Goal: Navigation & Orientation: Understand site structure

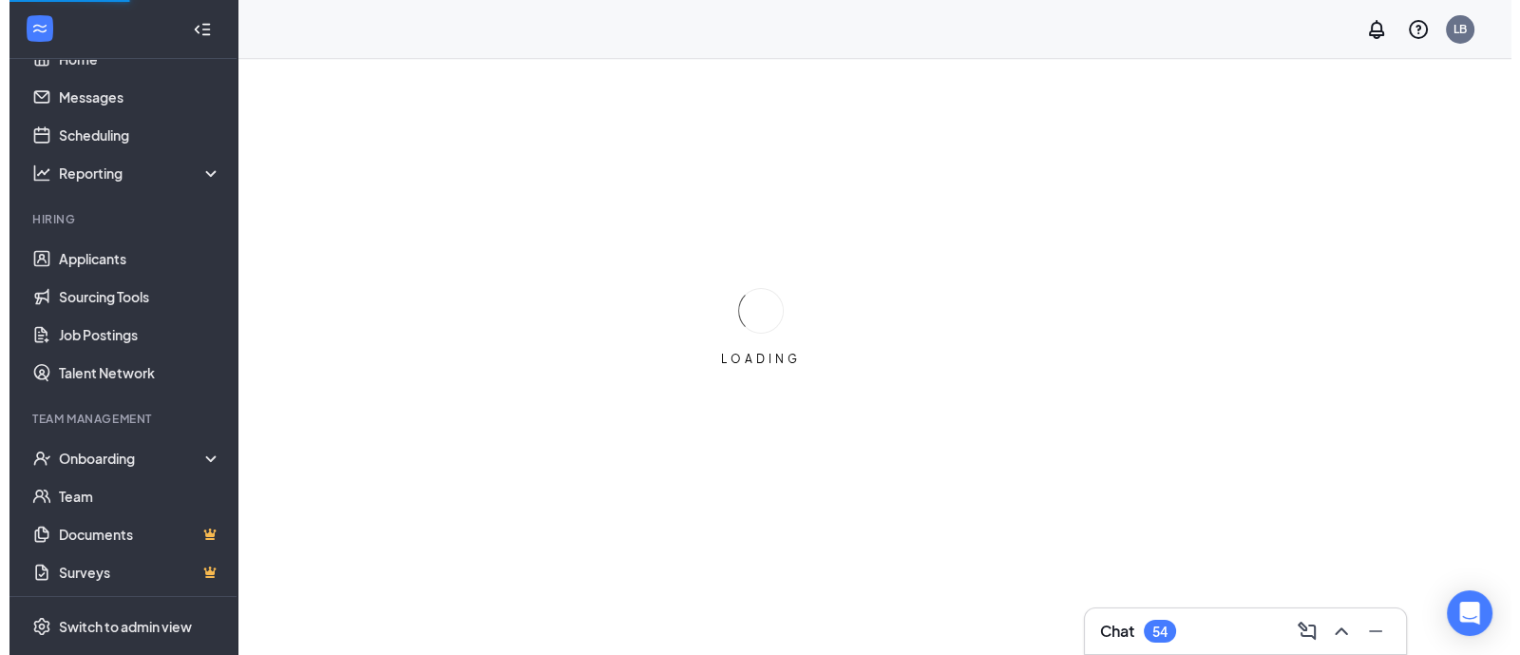
scroll to position [40, 0]
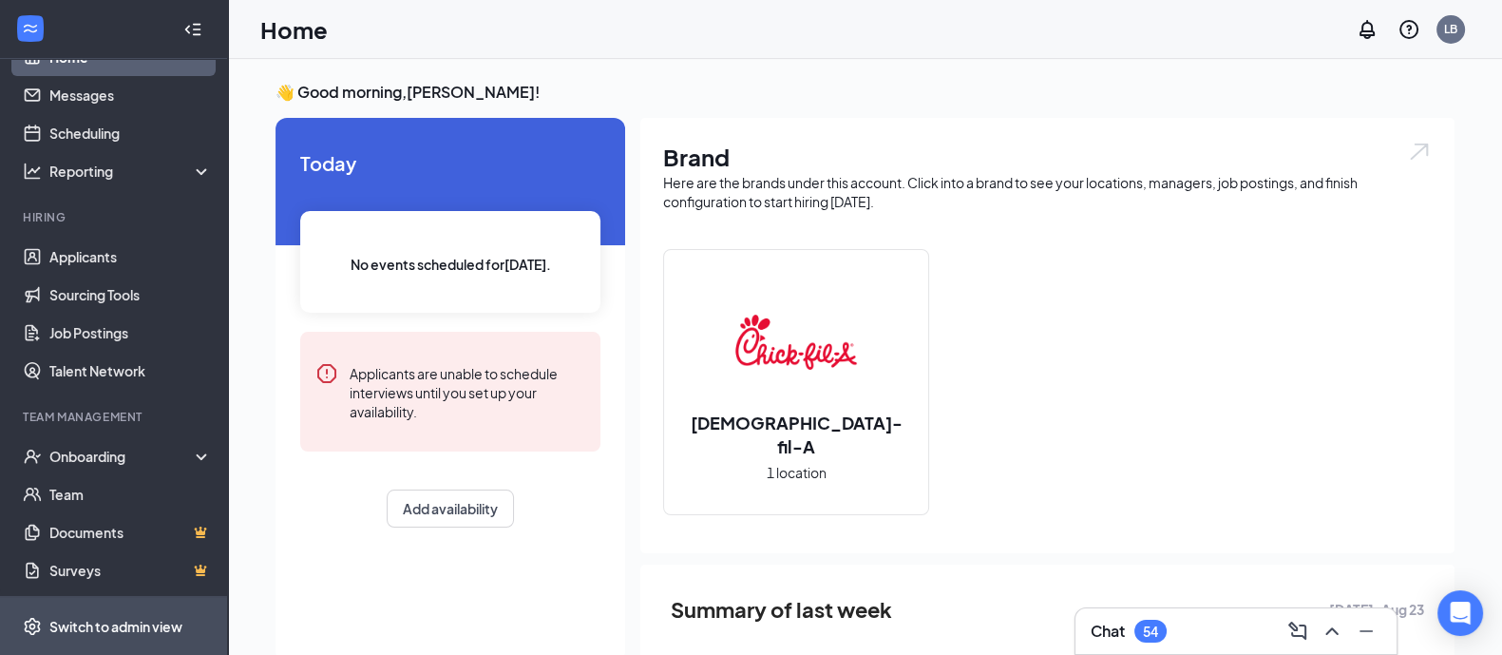
click at [98, 619] on div "Switch to admin view" at bounding box center [115, 626] width 133 height 19
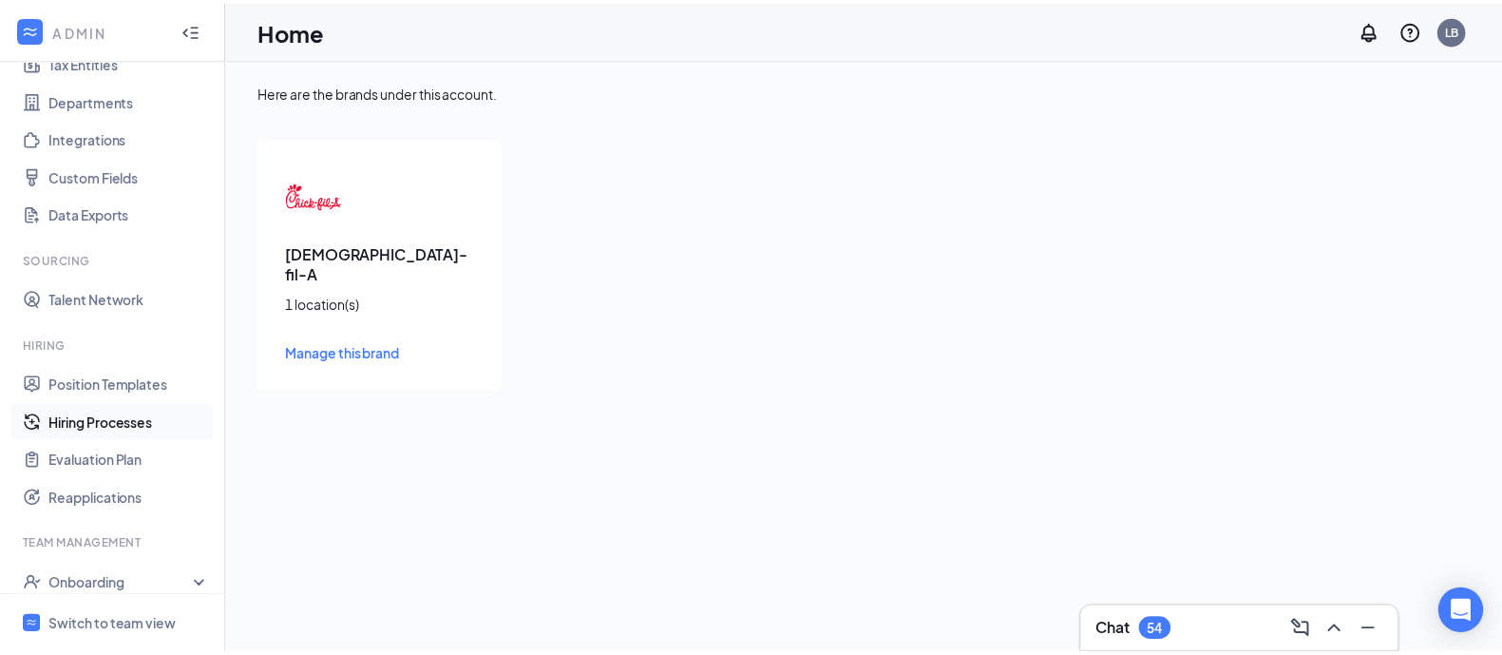
scroll to position [277, 0]
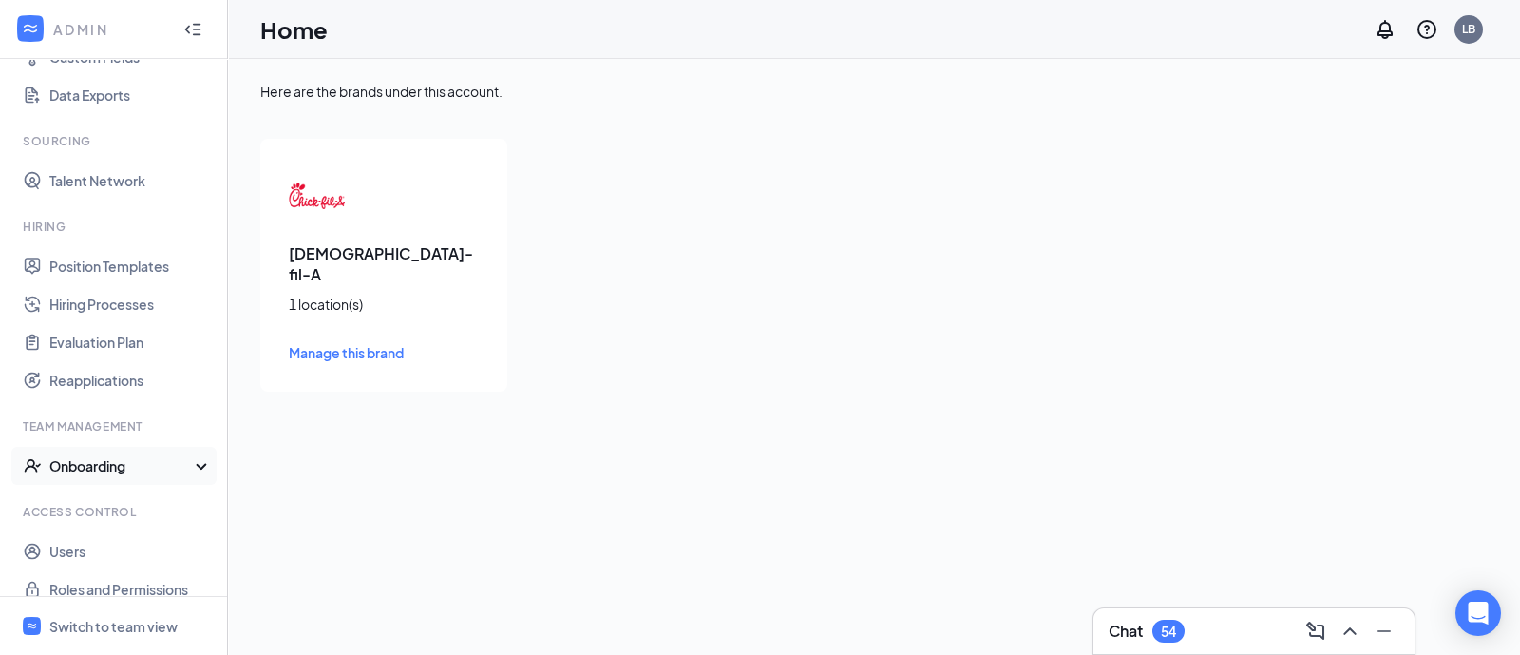
click at [90, 463] on div "Onboarding" at bounding box center [122, 465] width 146 height 19
click at [128, 496] on link "Onboarding Processes" at bounding box center [130, 504] width 162 height 38
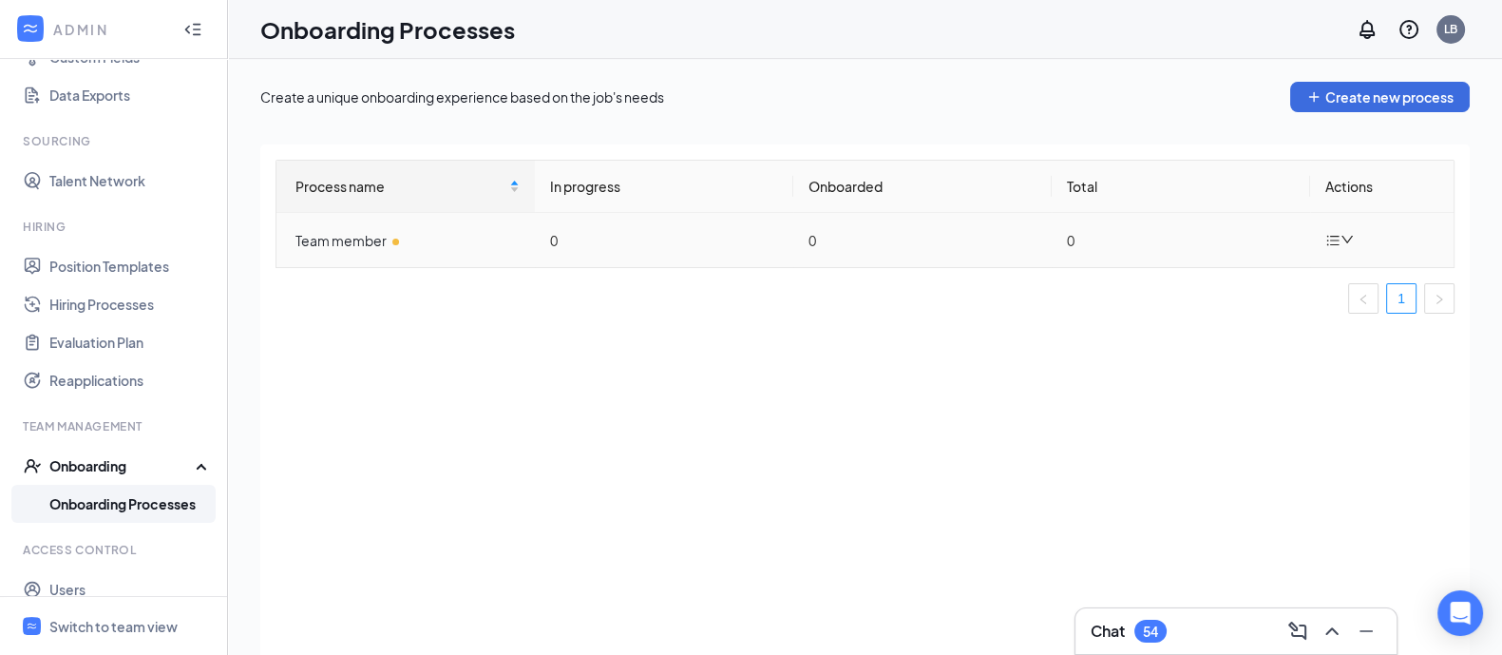
click at [336, 257] on td "Team member" at bounding box center [406, 240] width 258 height 54
click at [337, 241] on div "Team member" at bounding box center [408, 240] width 224 height 21
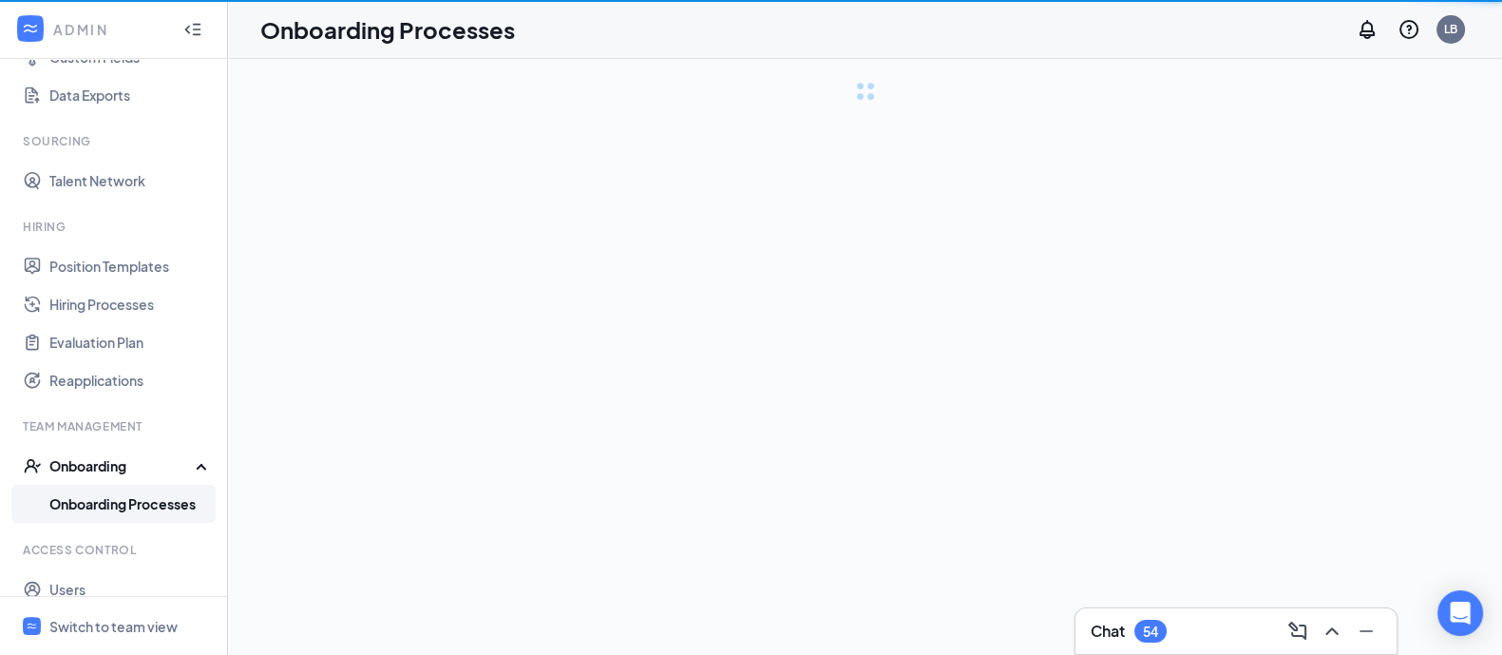
click at [337, 241] on div "loading module details..." at bounding box center [865, 400] width 1210 height 636
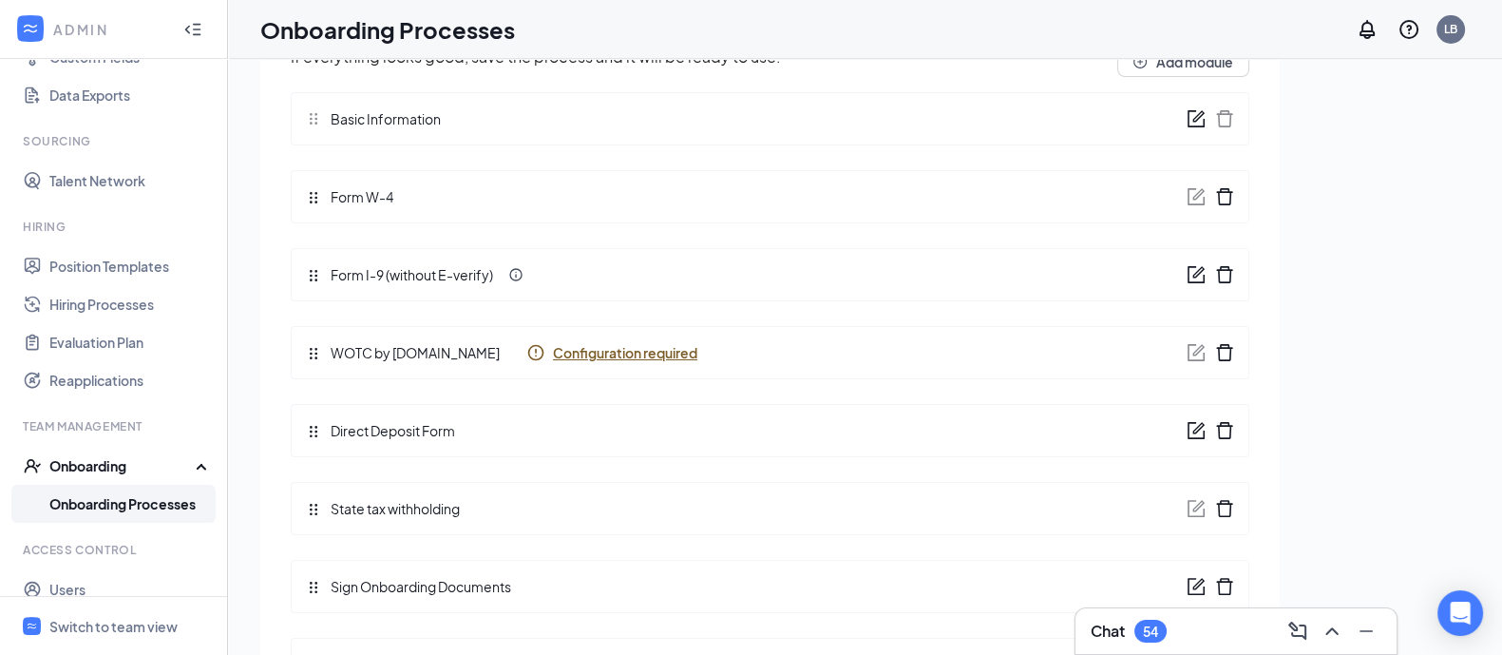
scroll to position [231, 0]
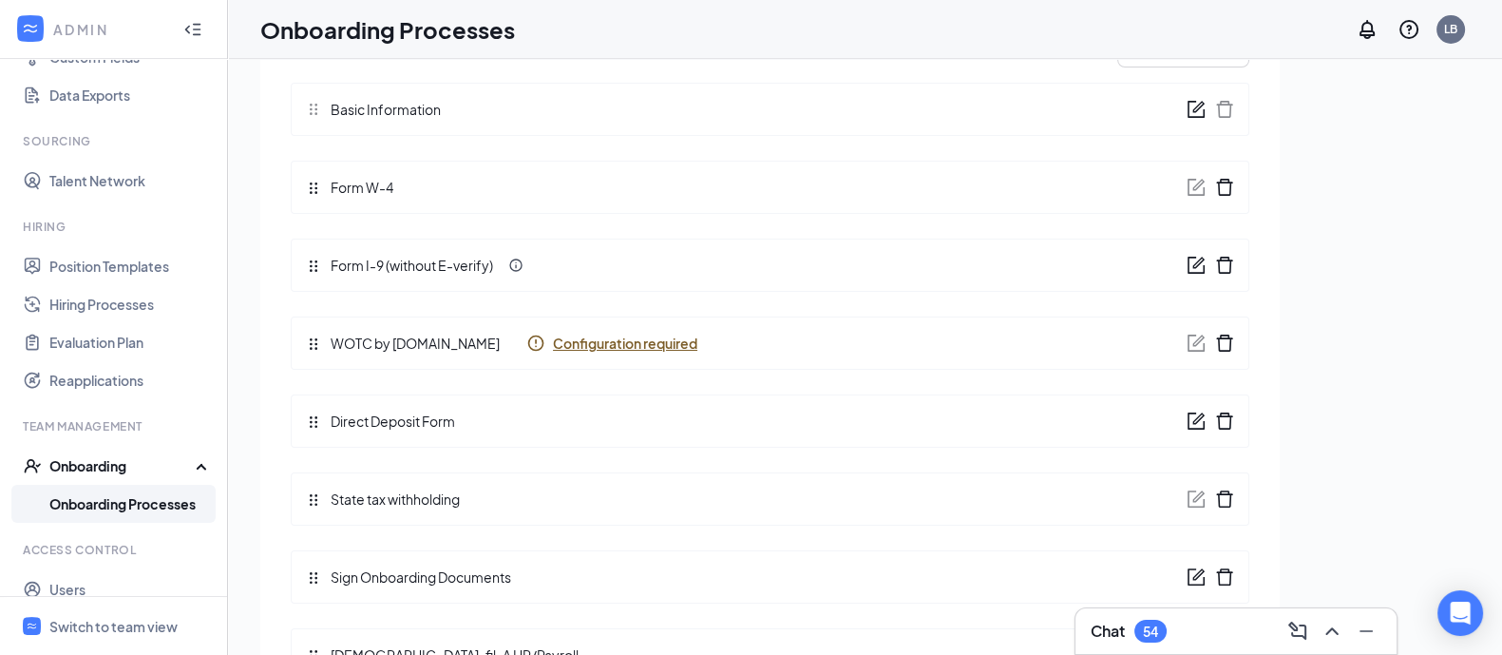
click at [609, 335] on span "Configuration required" at bounding box center [625, 343] width 144 height 19
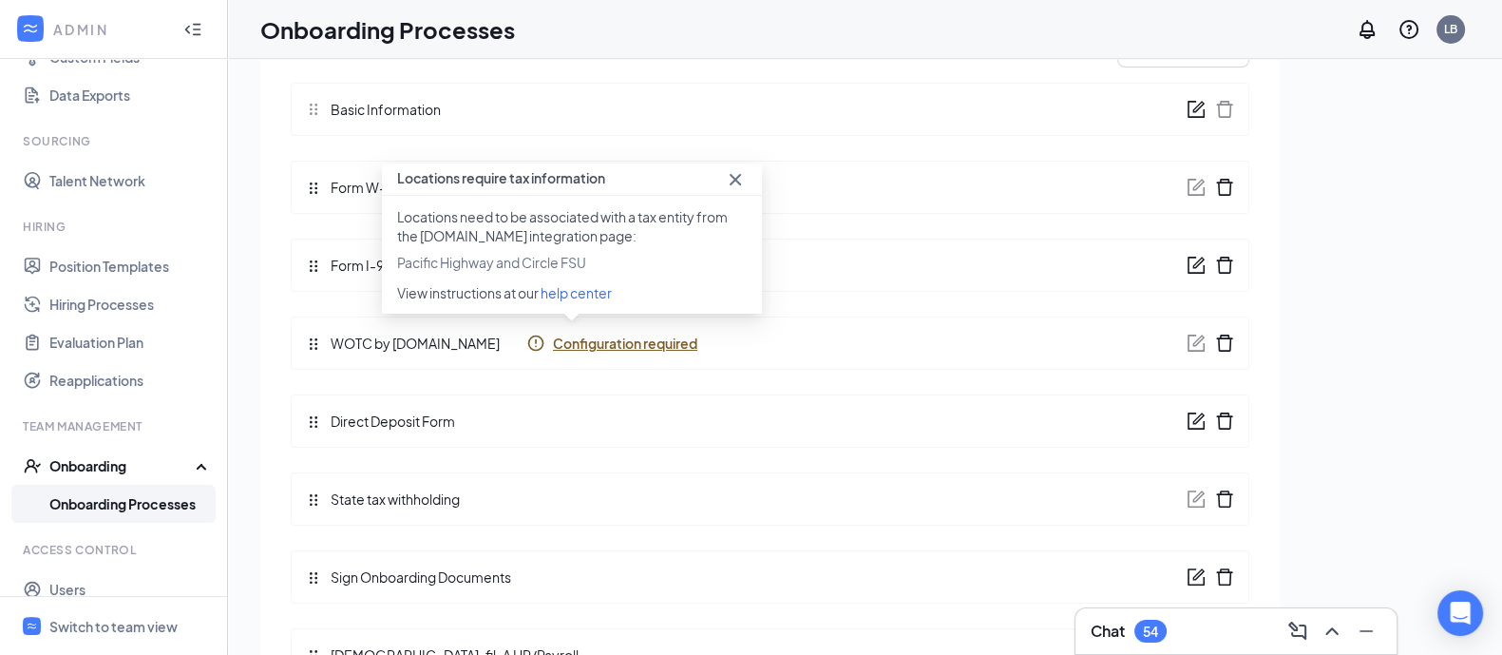
click at [601, 294] on span "help center" at bounding box center [576, 292] width 71 height 17
click at [593, 286] on span "help center" at bounding box center [576, 292] width 71 height 17
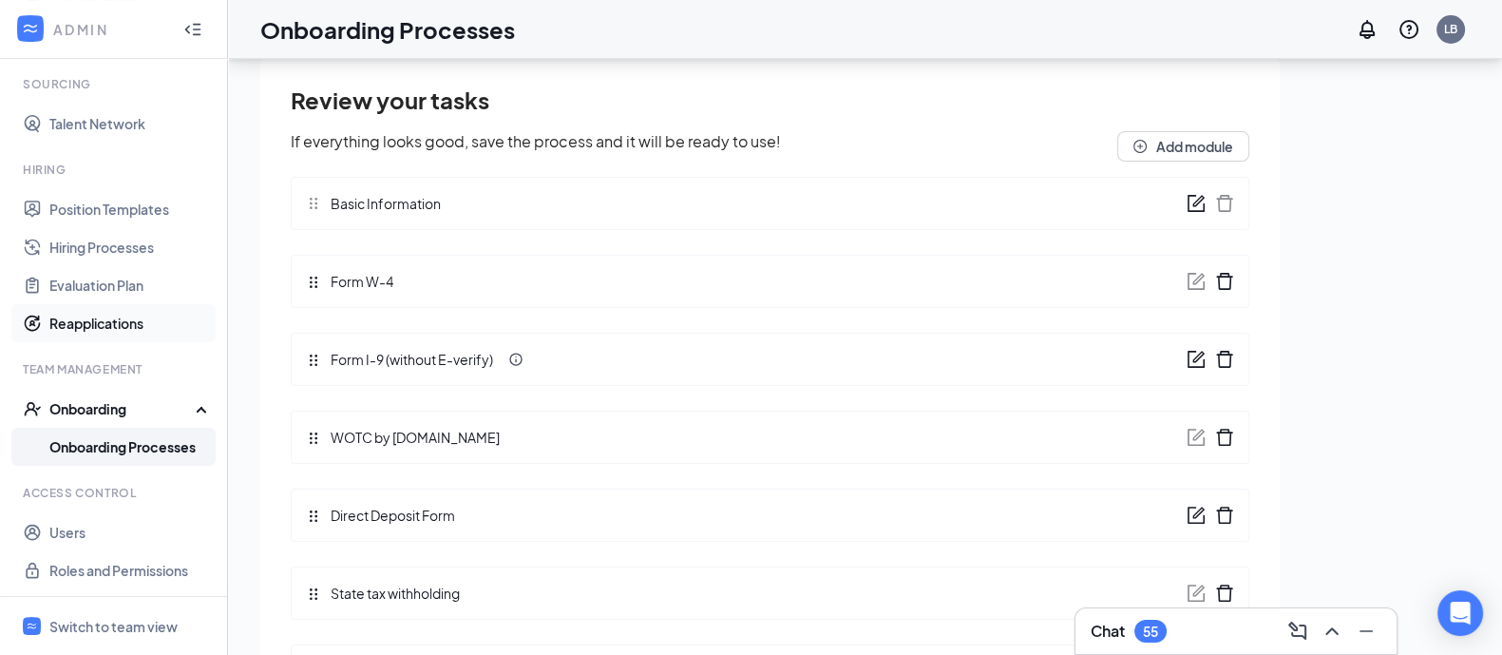
scroll to position [118, 0]
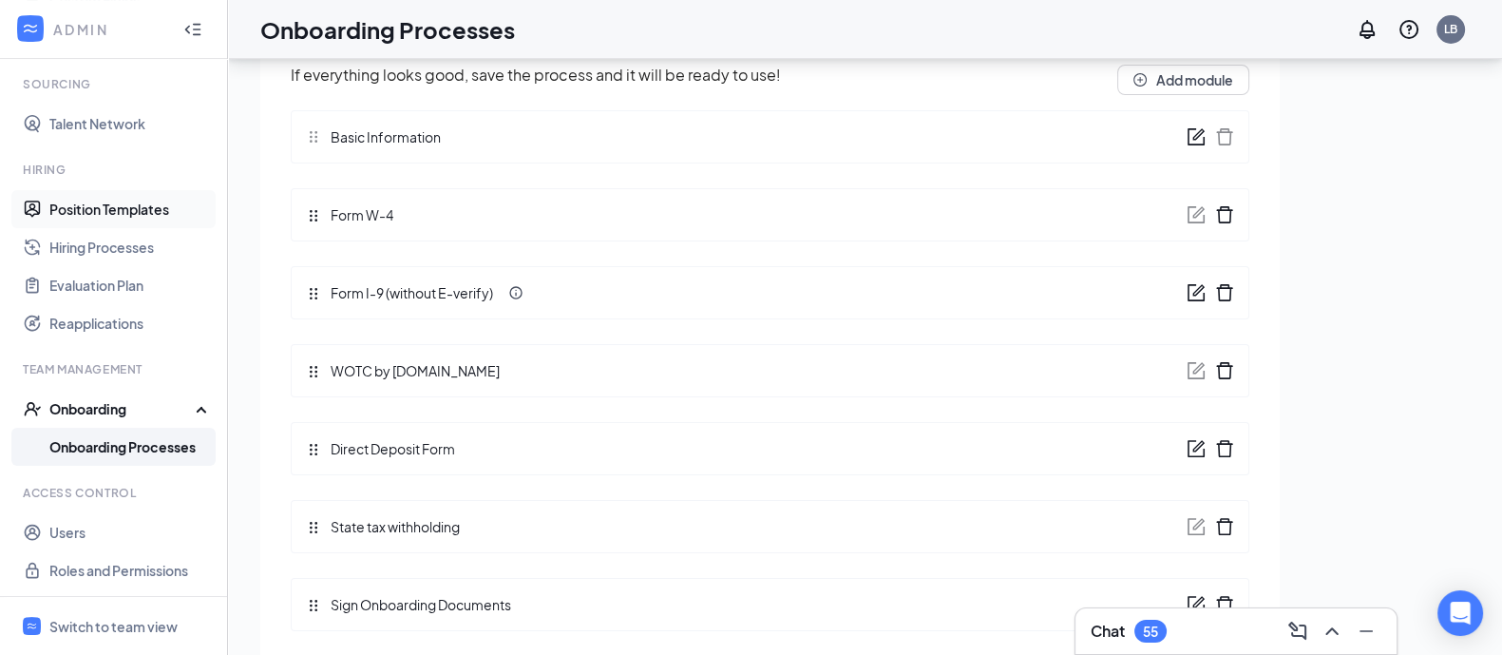
click at [127, 206] on link "Position Templates" at bounding box center [130, 209] width 162 height 38
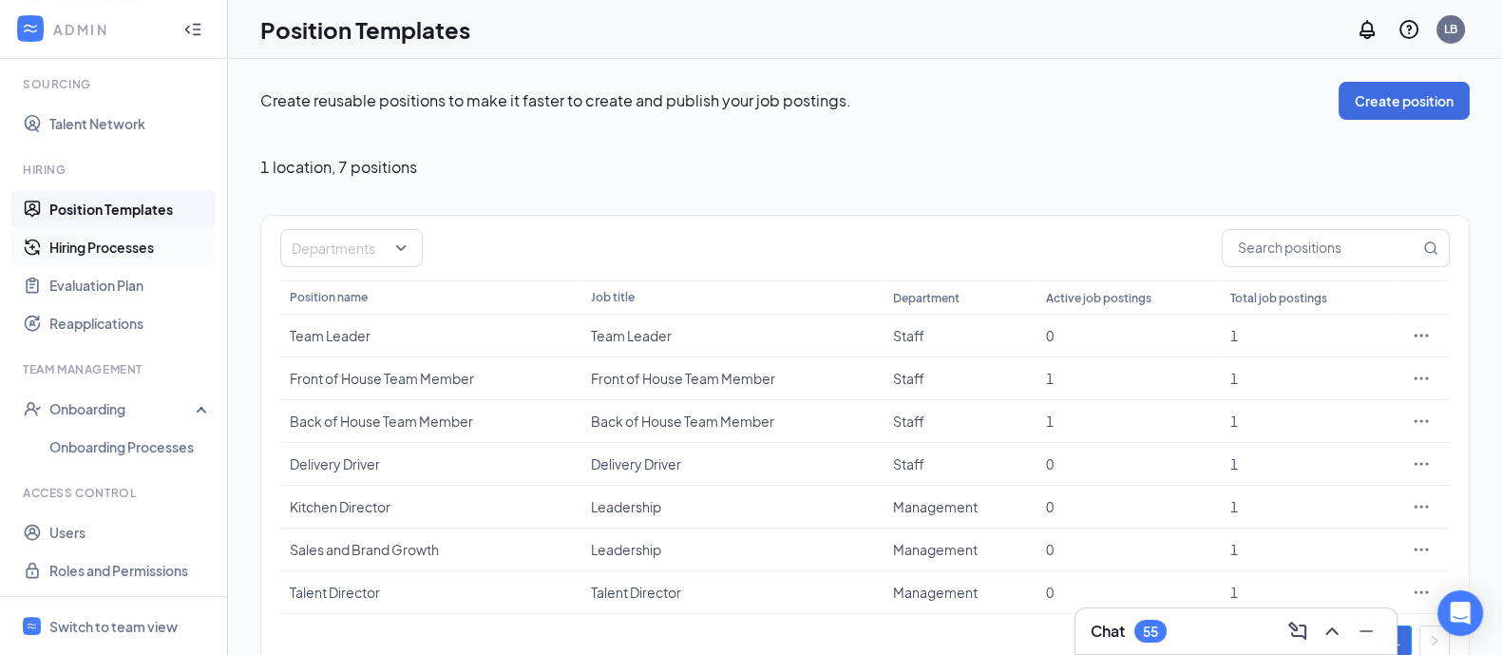
click at [133, 244] on link "Hiring Processes" at bounding box center [130, 247] width 162 height 38
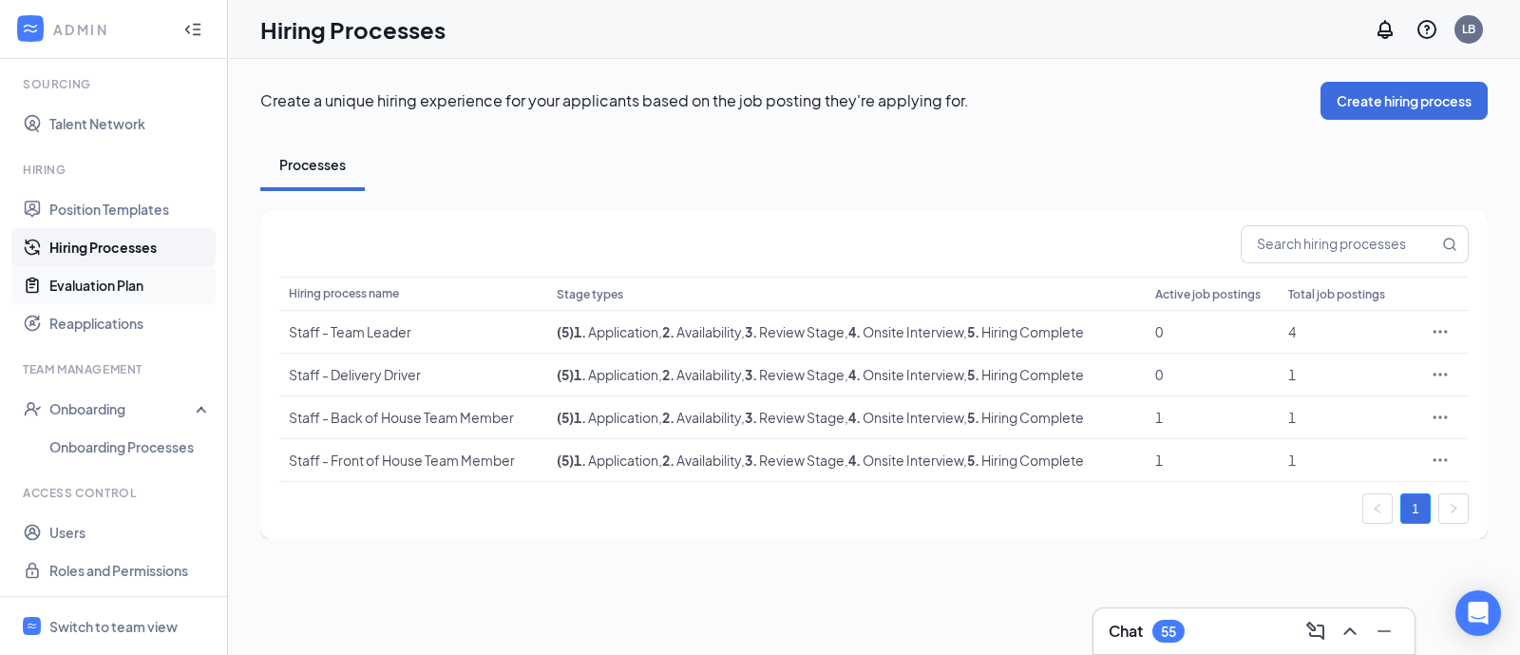
click at [108, 282] on link "Evaluation Plan" at bounding box center [130, 285] width 162 height 38
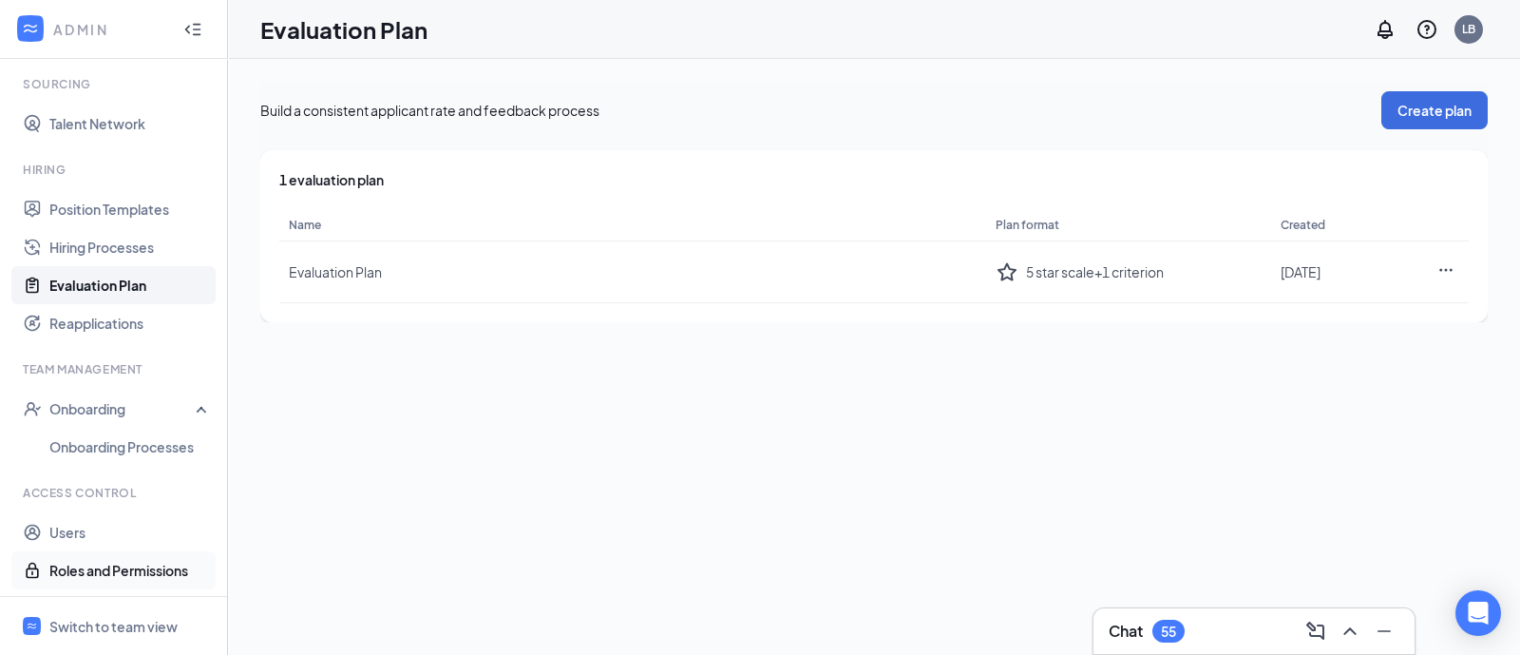
click at [72, 568] on link "Roles and Permissions" at bounding box center [130, 570] width 162 height 38
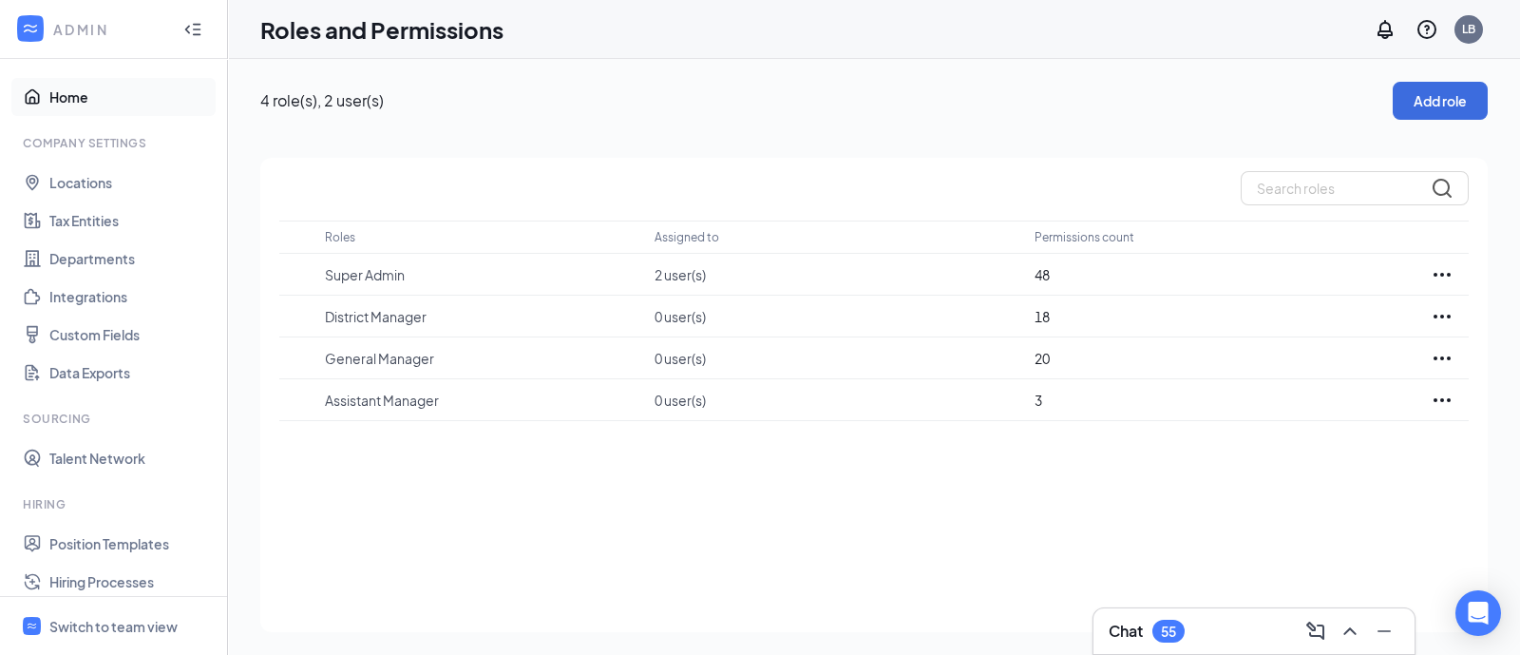
click at [57, 86] on link "Home" at bounding box center [130, 97] width 162 height 38
